Goal: Transaction & Acquisition: Download file/media

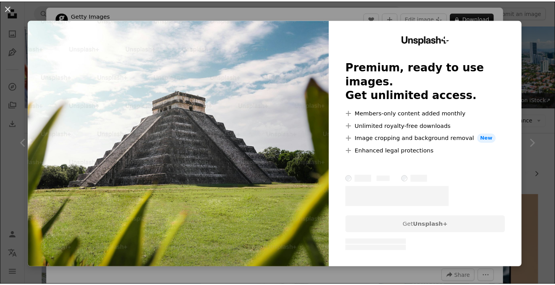
scroll to position [1806, 0]
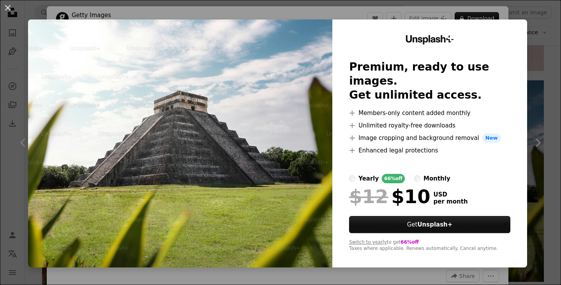
click at [528, 33] on div "An X shape Unsplash+ Premium, ready to use images. Get unlimited access. A plus…" at bounding box center [280, 142] width 561 height 285
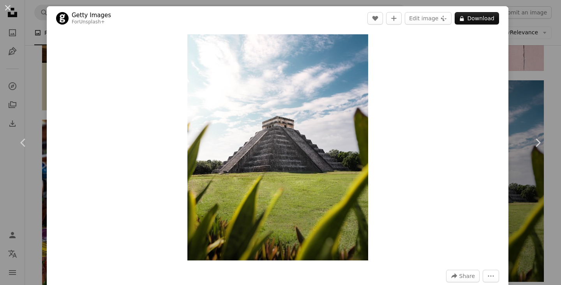
click at [510, 58] on div "An X shape Chevron left Chevron right Getty Images For Unsplash+ A heart A plus…" at bounding box center [280, 142] width 561 height 285
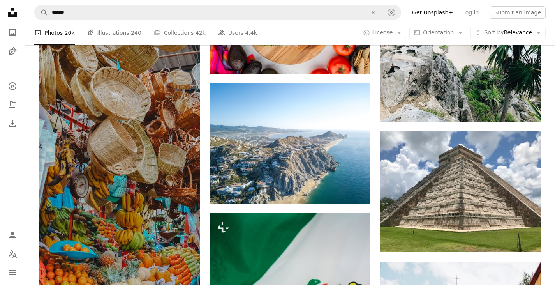
scroll to position [3286, 0]
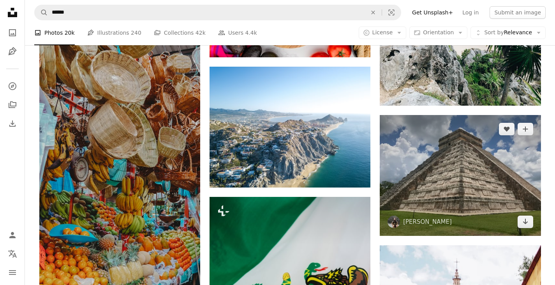
drag, startPoint x: 527, startPoint y: 221, endPoint x: 498, endPoint y: 209, distance: 31.2
click at [527, 221] on icon "Arrow pointing down" at bounding box center [525, 220] width 6 height 9
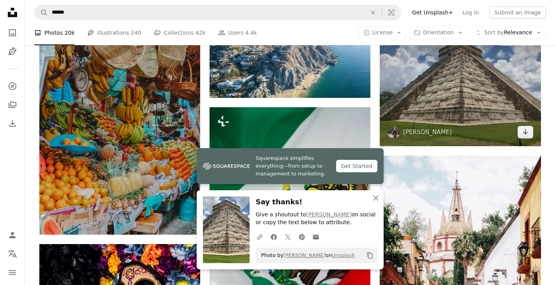
scroll to position [3402, 0]
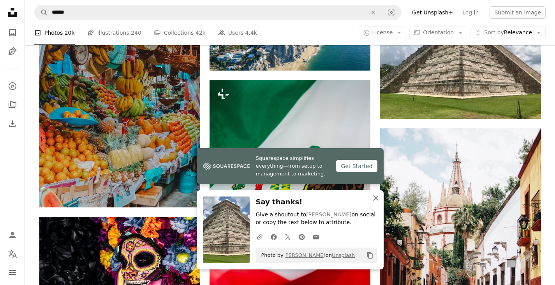
click at [378, 196] on icon "An X shape" at bounding box center [375, 197] width 9 height 9
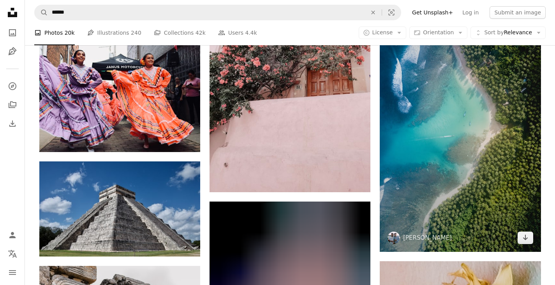
scroll to position [5816, 0]
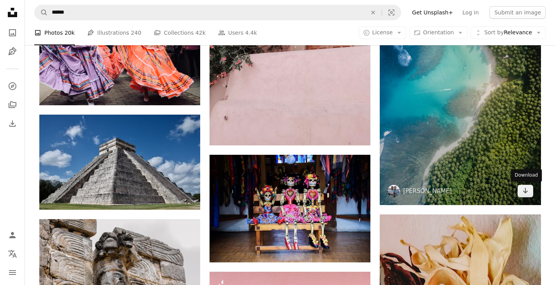
drag, startPoint x: 526, startPoint y: 192, endPoint x: 437, endPoint y: 186, distance: 89.3
click at [526, 192] on icon "Arrow pointing down" at bounding box center [525, 190] width 6 height 9
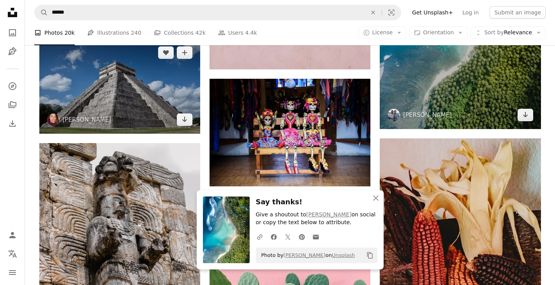
scroll to position [5894, 0]
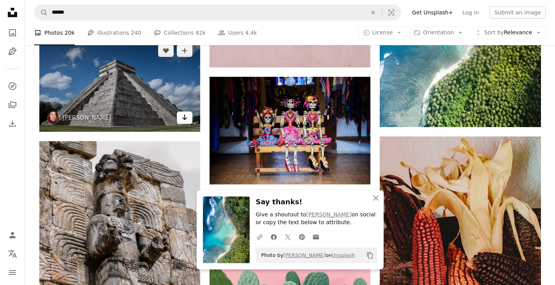
click at [188, 120] on link "Arrow pointing down" at bounding box center [185, 117] width 16 height 12
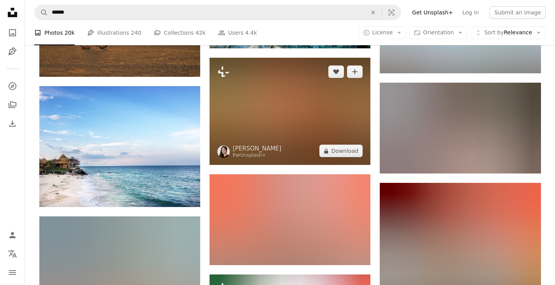
scroll to position [6517, 0]
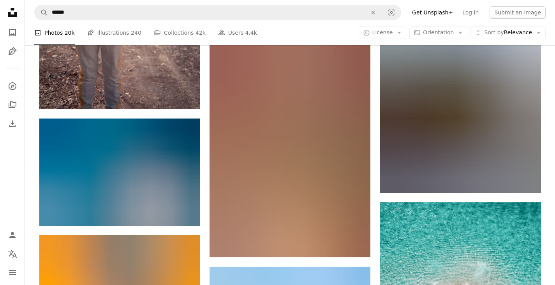
scroll to position [6867, 0]
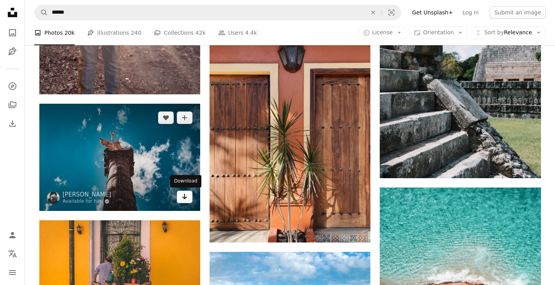
click at [189, 199] on link "Arrow pointing down" at bounding box center [185, 196] width 16 height 12
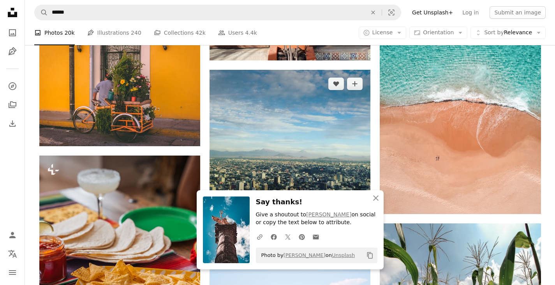
scroll to position [7062, 0]
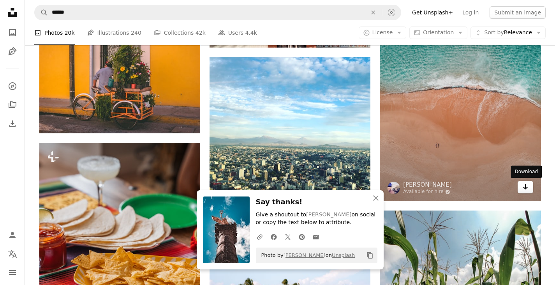
click at [522, 188] on icon "Arrow pointing down" at bounding box center [525, 186] width 6 height 9
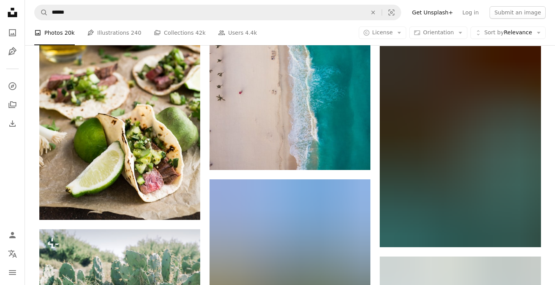
scroll to position [7490, 0]
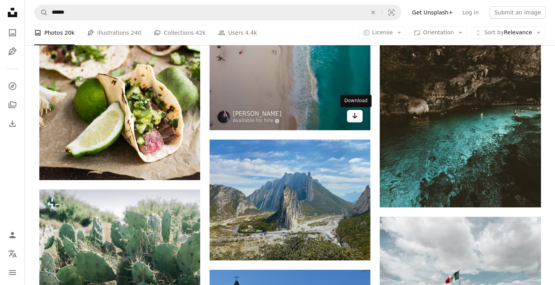
click at [358, 119] on icon "Arrow pointing down" at bounding box center [355, 115] width 6 height 9
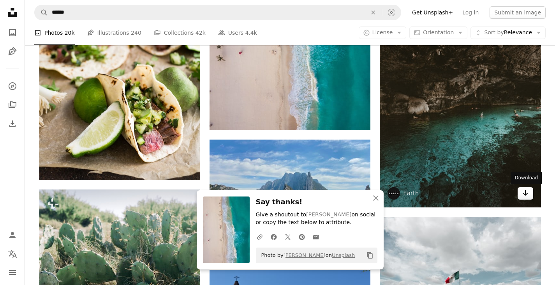
click at [526, 195] on icon "Arrow pointing down" at bounding box center [525, 192] width 6 height 9
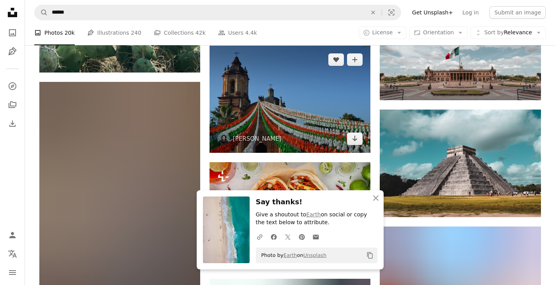
scroll to position [7724, 0]
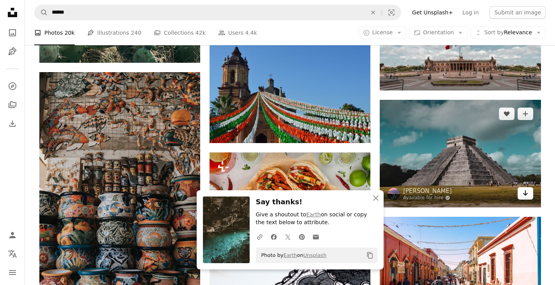
click at [522, 192] on icon "Arrow pointing down" at bounding box center [525, 192] width 6 height 9
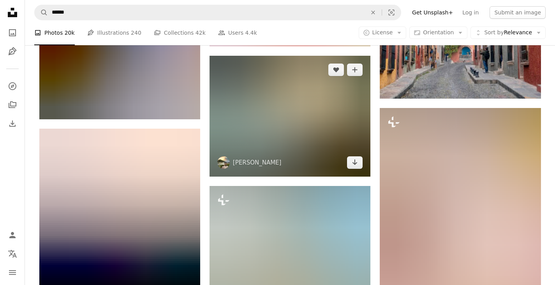
scroll to position [8736, 0]
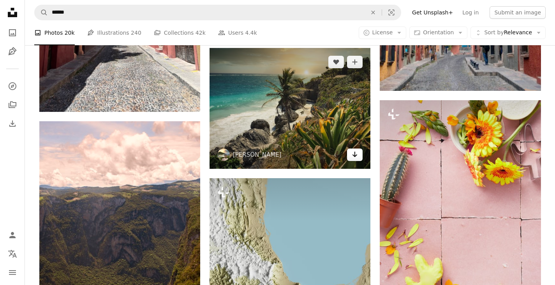
click at [357, 154] on icon "Arrow pointing down" at bounding box center [355, 154] width 6 height 9
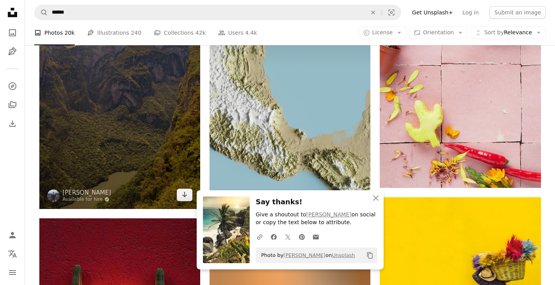
scroll to position [8892, 0]
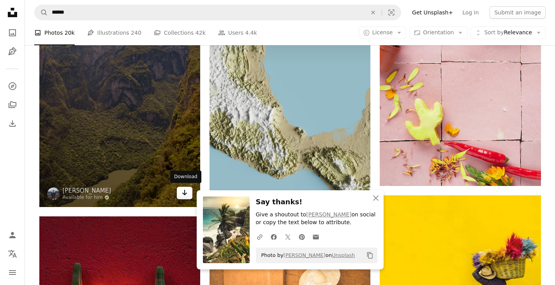
click at [185, 192] on icon "Arrow pointing down" at bounding box center [184, 192] width 6 height 9
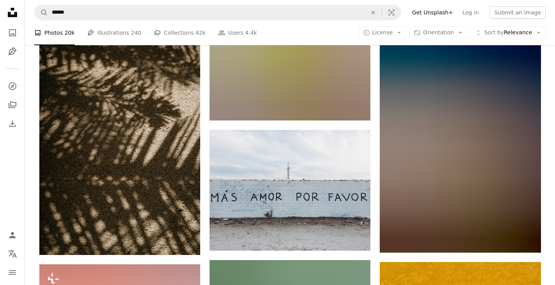
scroll to position [9359, 0]
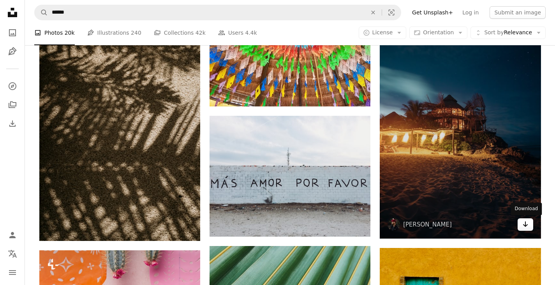
click at [527, 227] on icon "Arrow pointing down" at bounding box center [525, 223] width 6 height 9
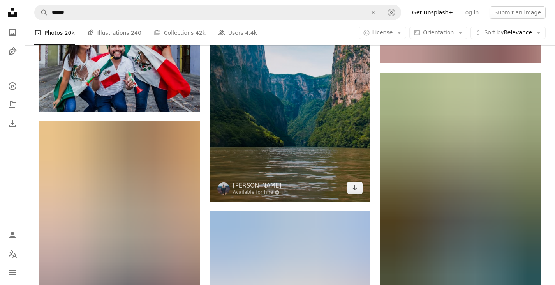
scroll to position [9865, 0]
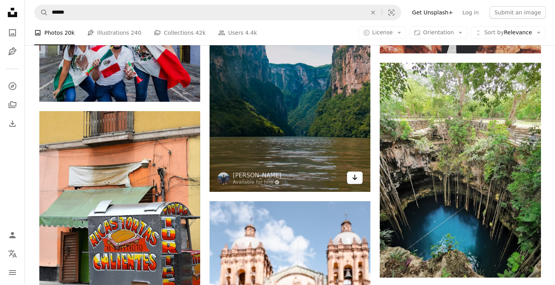
click at [355, 177] on icon "Download" at bounding box center [354, 176] width 5 height 5
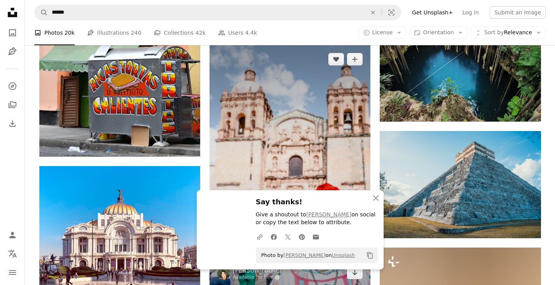
scroll to position [10060, 0]
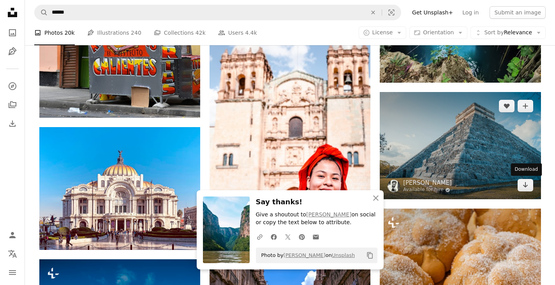
drag, startPoint x: 521, startPoint y: 186, endPoint x: 513, endPoint y: 184, distance: 8.3
click at [521, 185] on link "Arrow pointing down" at bounding box center [525, 185] width 16 height 12
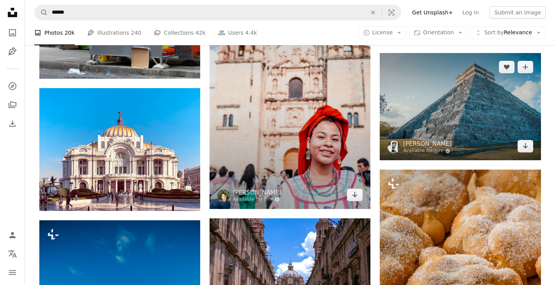
scroll to position [10138, 0]
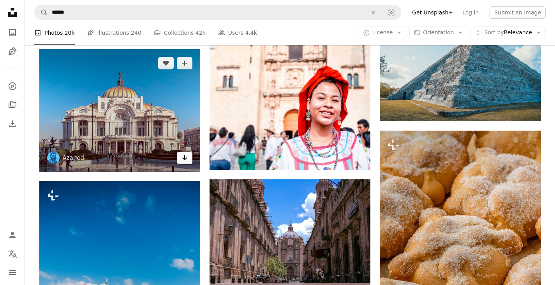
click at [187, 160] on icon "Arrow pointing down" at bounding box center [184, 157] width 6 height 9
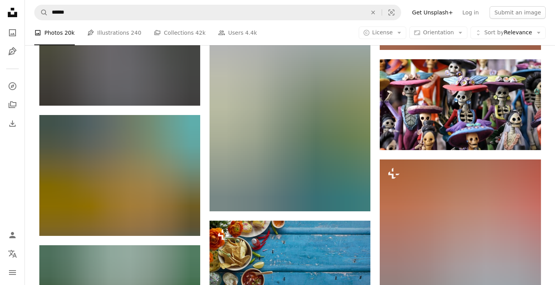
scroll to position [10799, 0]
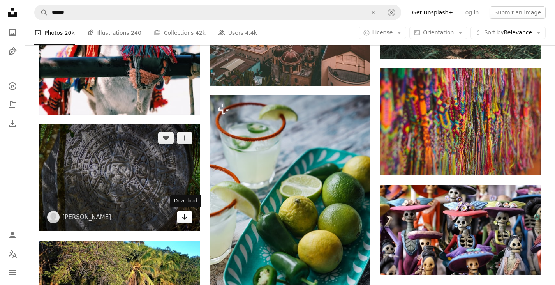
click at [184, 216] on icon "Download" at bounding box center [184, 216] width 5 height 5
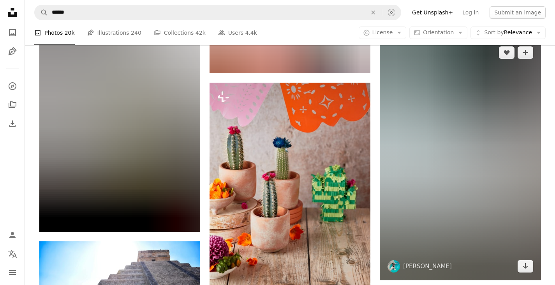
scroll to position [11306, 0]
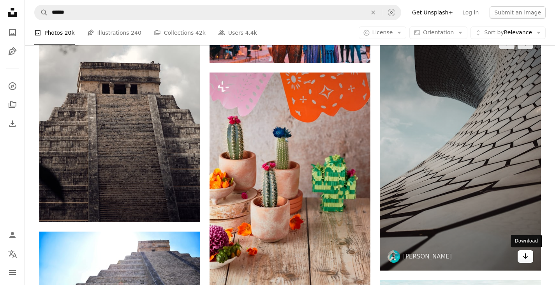
click at [531, 258] on link "Arrow pointing down" at bounding box center [525, 256] width 16 height 12
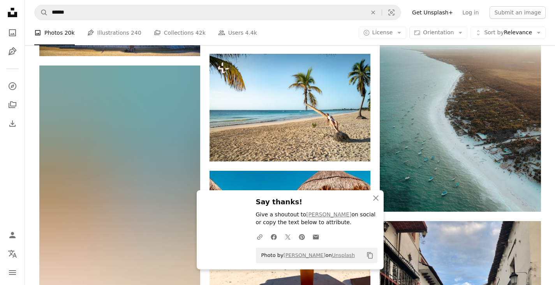
scroll to position [11539, 0]
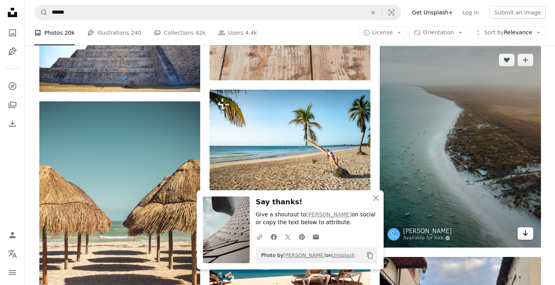
click at [526, 233] on icon "Download" at bounding box center [524, 232] width 5 height 5
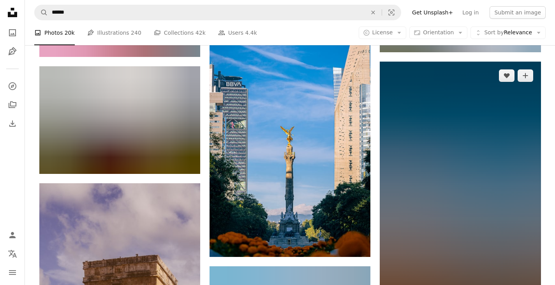
scroll to position [12201, 0]
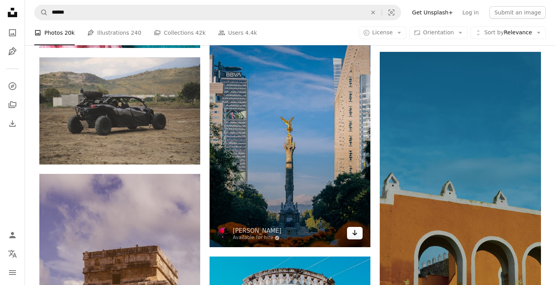
click at [360, 237] on link "Arrow pointing down" at bounding box center [355, 233] width 16 height 12
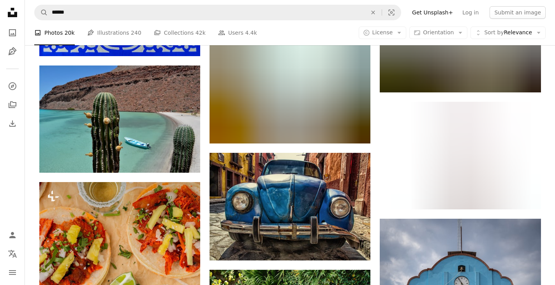
scroll to position [13058, 0]
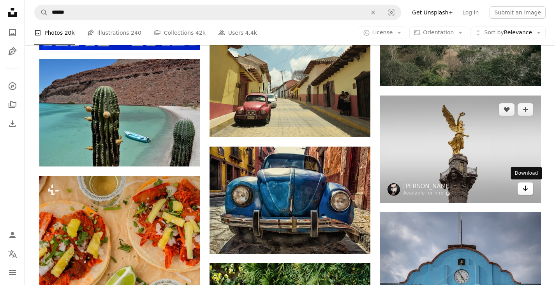
click at [526, 186] on icon "Arrow pointing down" at bounding box center [525, 187] width 6 height 9
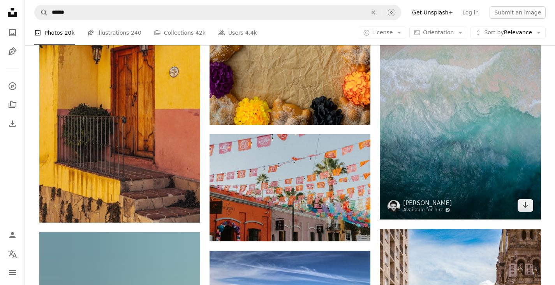
scroll to position [13797, 0]
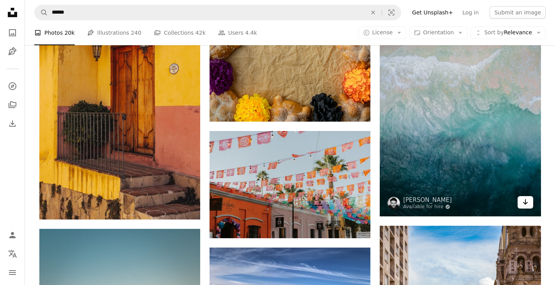
click at [528, 204] on link "Arrow pointing down" at bounding box center [525, 202] width 16 height 12
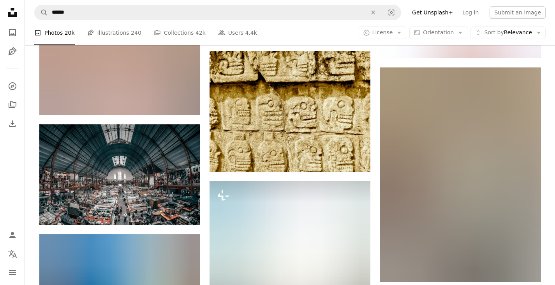
scroll to position [14498, 0]
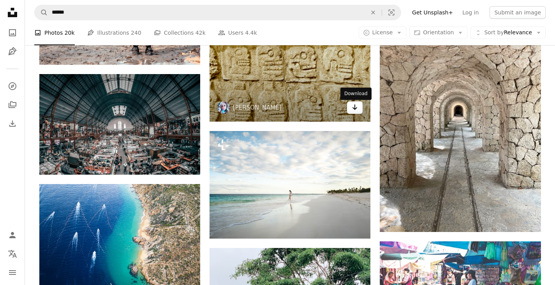
click at [360, 112] on link "Arrow pointing down" at bounding box center [355, 107] width 16 height 12
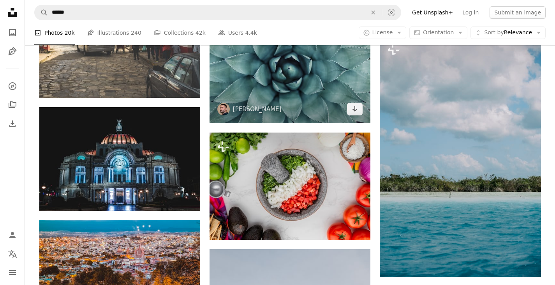
scroll to position [15199, 0]
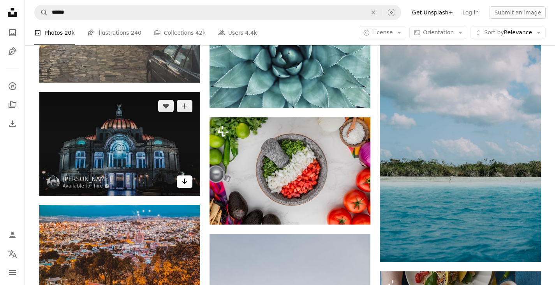
click at [186, 183] on icon "Arrow pointing down" at bounding box center [184, 180] width 6 height 9
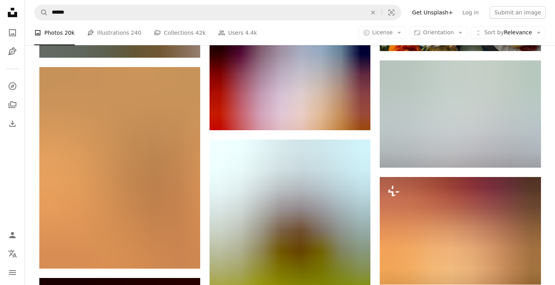
scroll to position [15705, 0]
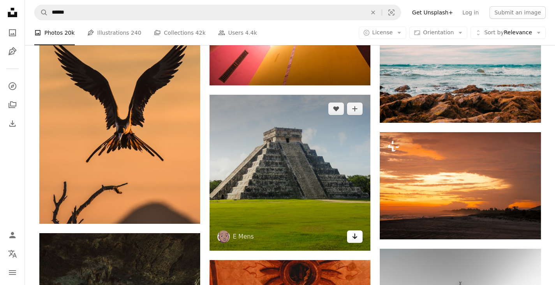
click at [357, 237] on icon "Arrow pointing down" at bounding box center [355, 235] width 6 height 9
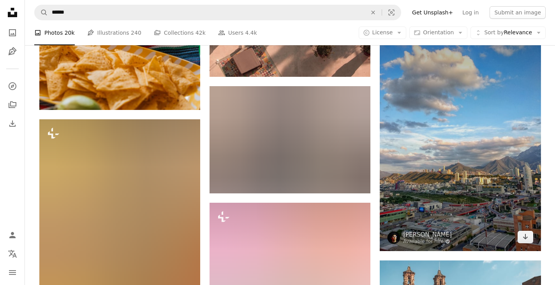
scroll to position [16795, 0]
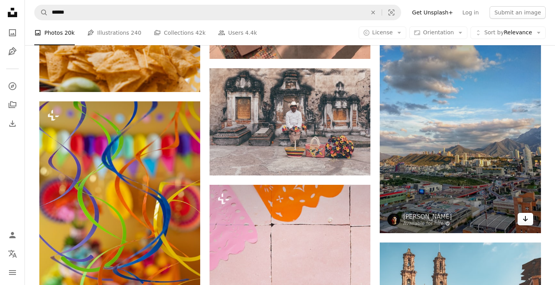
click at [522, 221] on icon "Arrow pointing down" at bounding box center [525, 218] width 6 height 9
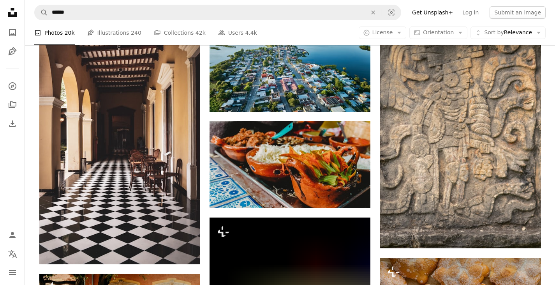
scroll to position [17496, 0]
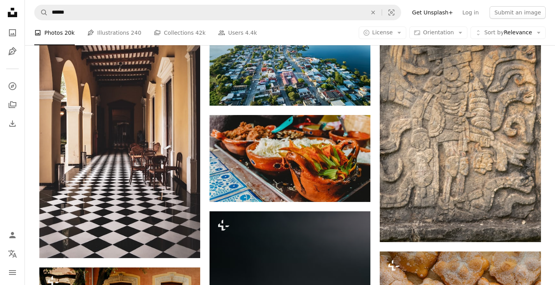
drag, startPoint x: 22, startPoint y: 194, endPoint x: 28, endPoint y: 194, distance: 6.2
click at [22, 194] on nav "Unsplash logo Unsplash Home A photo Pen Tool A compass A stack of folders Downl…" at bounding box center [12, 142] width 25 height 285
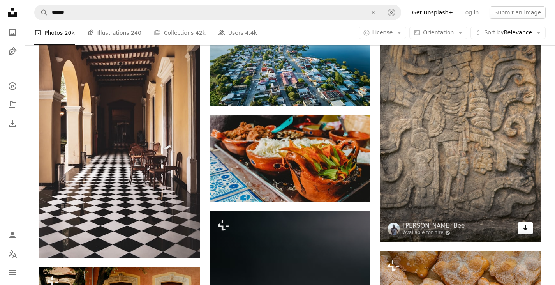
click at [529, 226] on link "Arrow pointing down" at bounding box center [525, 228] width 16 height 12
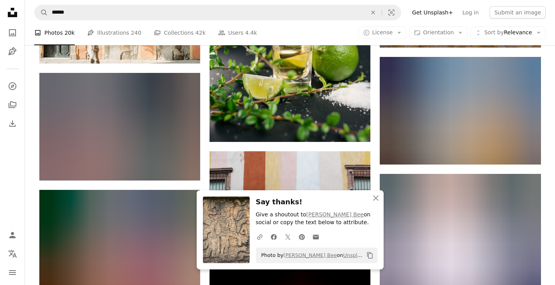
scroll to position [17807, 0]
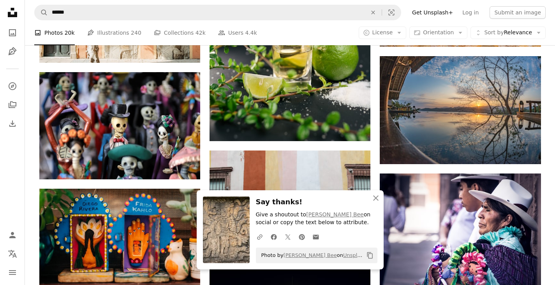
click at [321, 28] on div "A photo Photos 20k Pen Tool Illustrations 240 A stack of folders Collections 42…" at bounding box center [289, 32] width 511 height 25
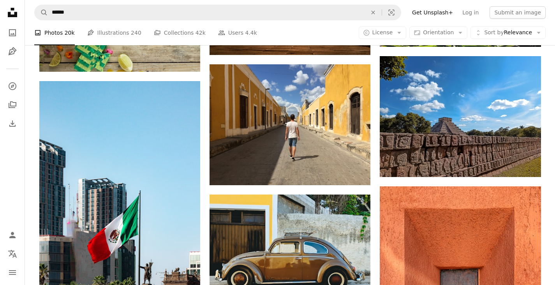
scroll to position [18158, 0]
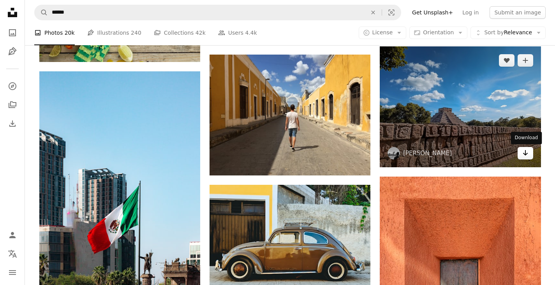
click at [526, 153] on icon "Arrow pointing down" at bounding box center [525, 152] width 6 height 9
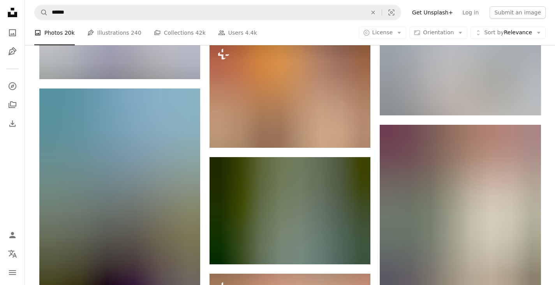
scroll to position [18936, 0]
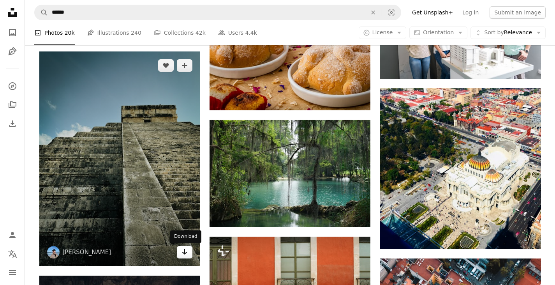
click at [184, 250] on icon "Arrow pointing down" at bounding box center [184, 251] width 6 height 9
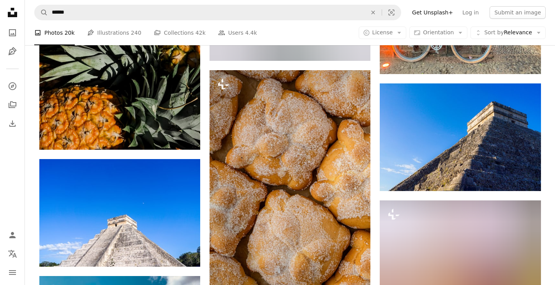
scroll to position [19598, 0]
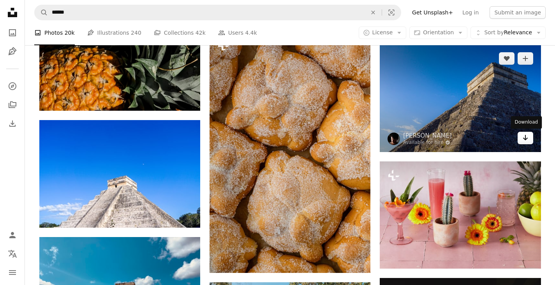
click at [524, 139] on icon "Arrow pointing down" at bounding box center [525, 137] width 6 height 9
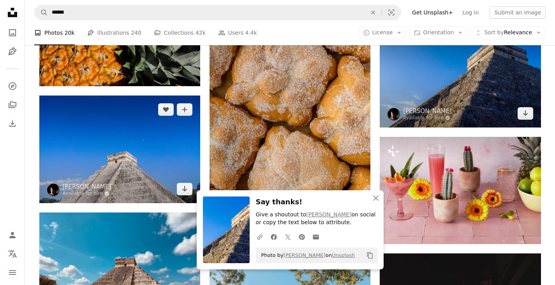
scroll to position [19637, 0]
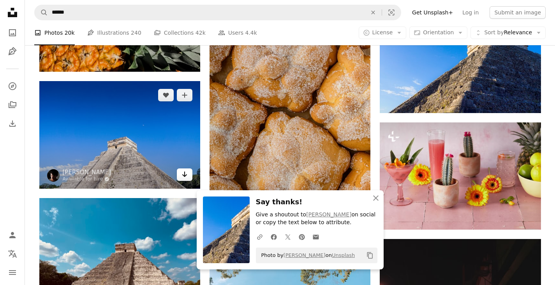
click at [182, 171] on icon "Arrow pointing down" at bounding box center [184, 173] width 6 height 9
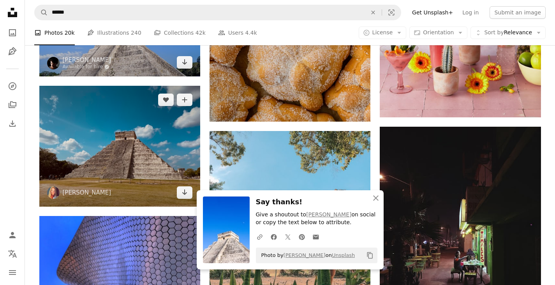
scroll to position [19754, 0]
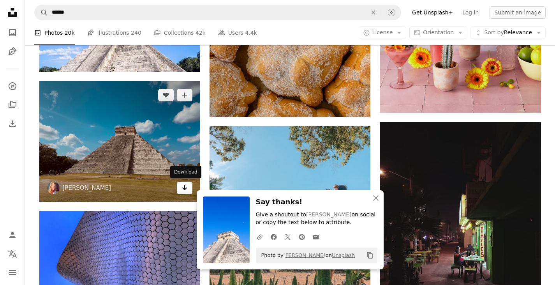
click at [181, 188] on link "Arrow pointing down" at bounding box center [185, 187] width 16 height 12
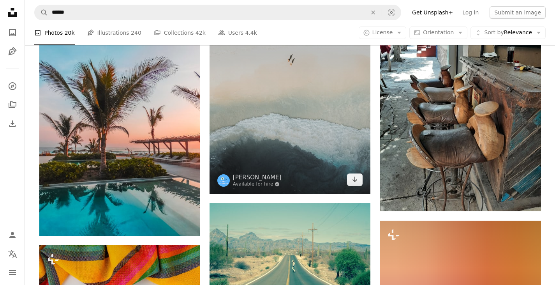
scroll to position [20844, 0]
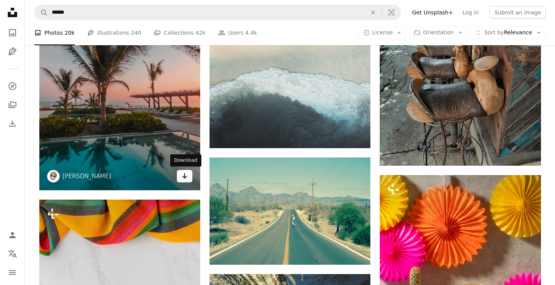
click at [185, 176] on icon "Download" at bounding box center [184, 175] width 5 height 5
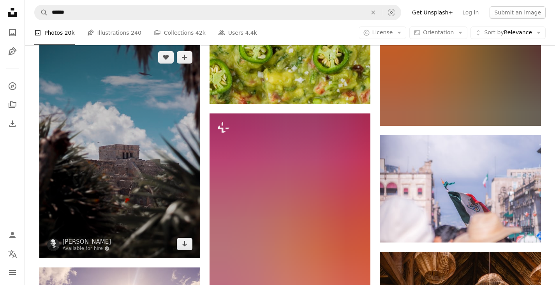
scroll to position [21506, 0]
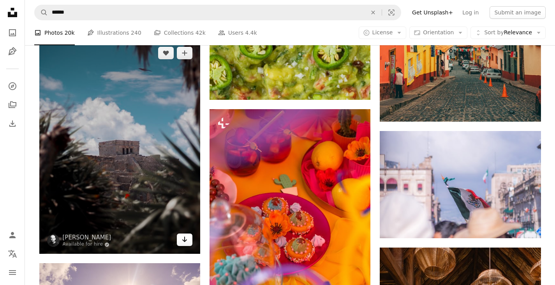
click at [183, 239] on icon "Arrow pointing down" at bounding box center [184, 238] width 6 height 9
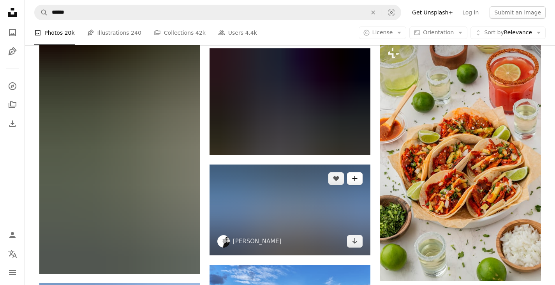
scroll to position [22907, 0]
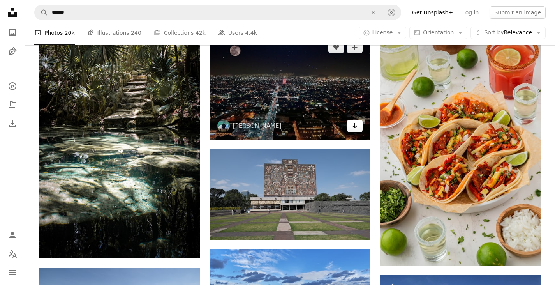
click at [358, 131] on link "Arrow pointing down" at bounding box center [355, 126] width 16 height 12
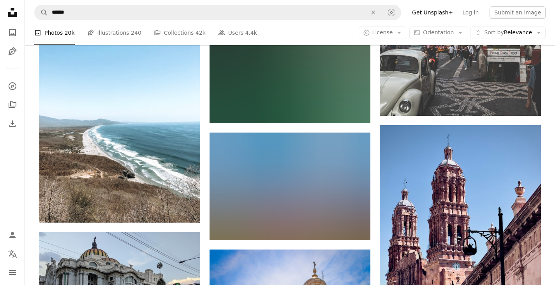
scroll to position [27151, 0]
